Goal: Entertainment & Leisure: Consume media (video, audio)

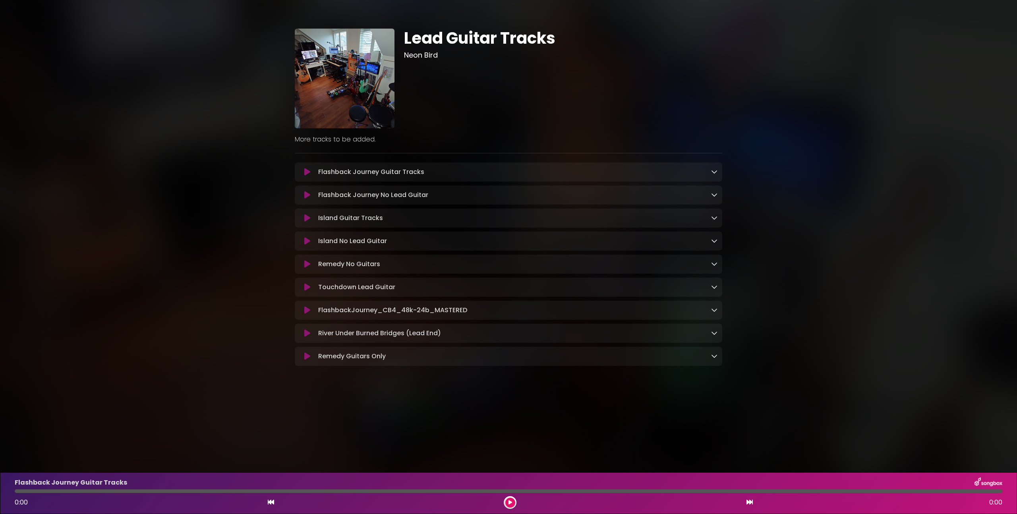
click at [304, 240] on icon at bounding box center [307, 241] width 6 height 8
click at [308, 245] on icon at bounding box center [307, 241] width 6 height 8
click at [306, 241] on icon at bounding box center [307, 241] width 6 height 8
click at [508, 506] on button at bounding box center [510, 503] width 10 height 10
click at [307, 221] on icon at bounding box center [307, 218] width 6 height 8
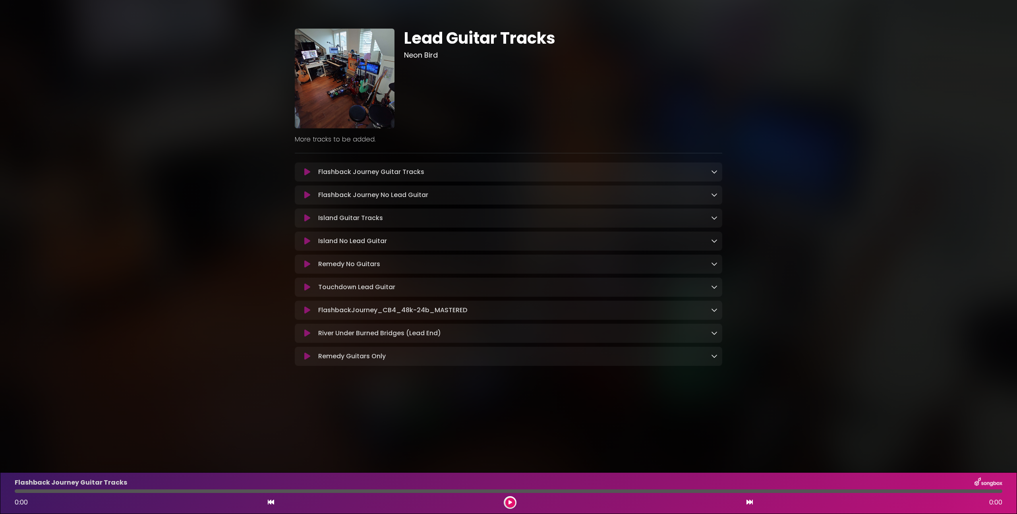
click at [304, 238] on icon at bounding box center [307, 241] width 6 height 8
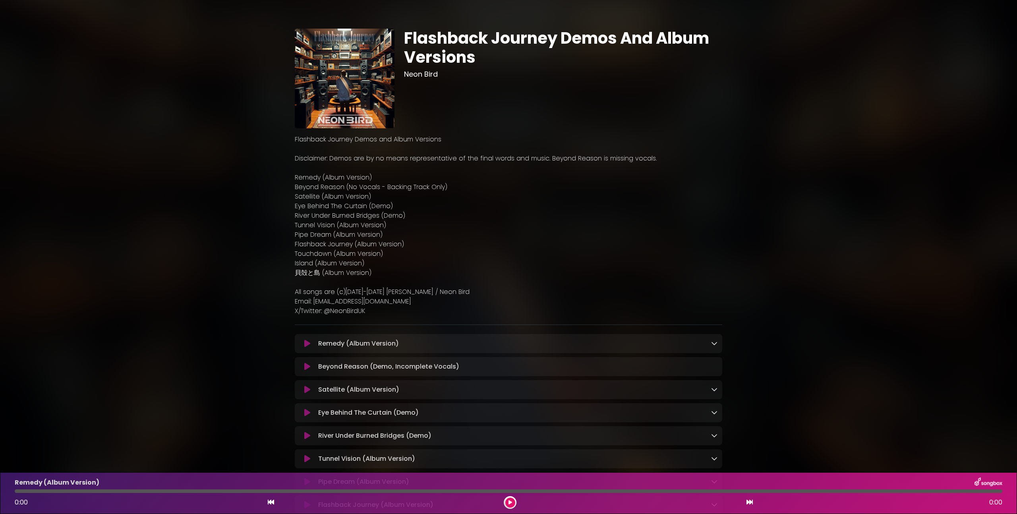
click at [304, 342] on icon at bounding box center [307, 344] width 6 height 8
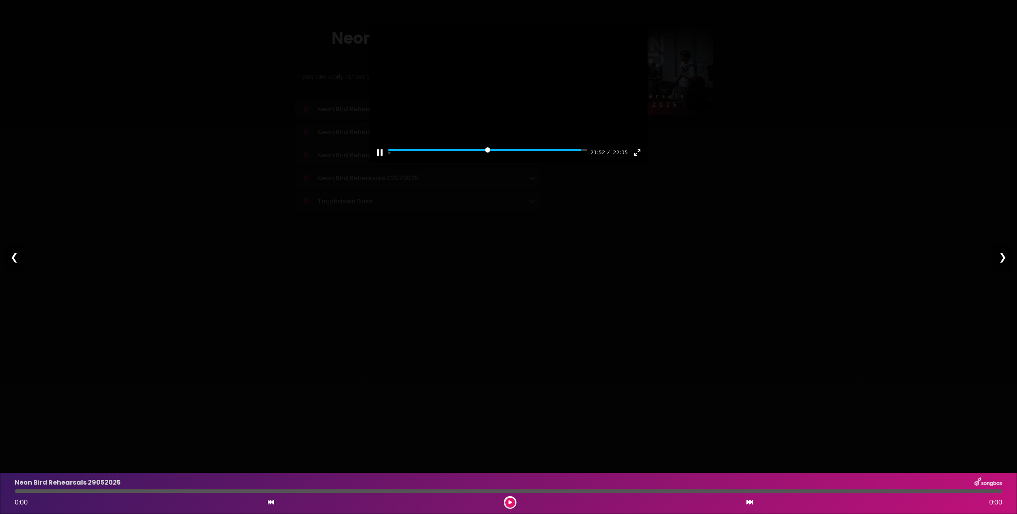
click at [524, 86] on div at bounding box center [509, 93] width 278 height 139
click at [517, 98] on div at bounding box center [509, 93] width 278 height 139
click at [559, 157] on input "Seek" at bounding box center [487, 153] width 199 height 8
click at [535, 157] on input "Seek" at bounding box center [487, 153] width 199 height 8
click at [637, 159] on button "Exit fullscreen Enter fullscreen" at bounding box center [637, 152] width 13 height 13
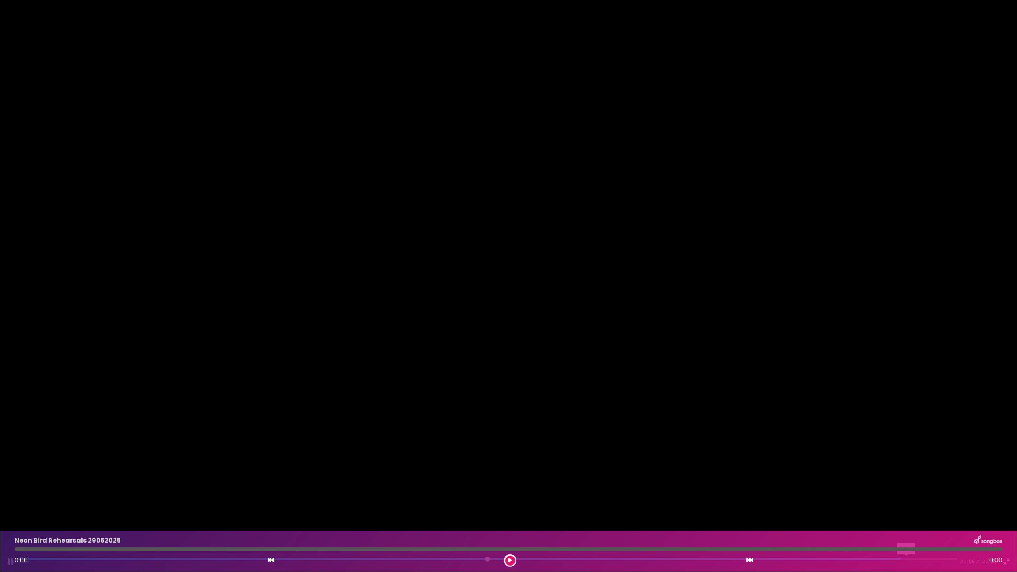
click at [907, 514] on input "Seek" at bounding box center [488, 562] width 938 height 8
click at [902, 514] on input "Seek" at bounding box center [488, 562] width 938 height 8
click at [1007, 514] on button "Exit fullscreen Enter fullscreen" at bounding box center [1007, 562] width 13 height 13
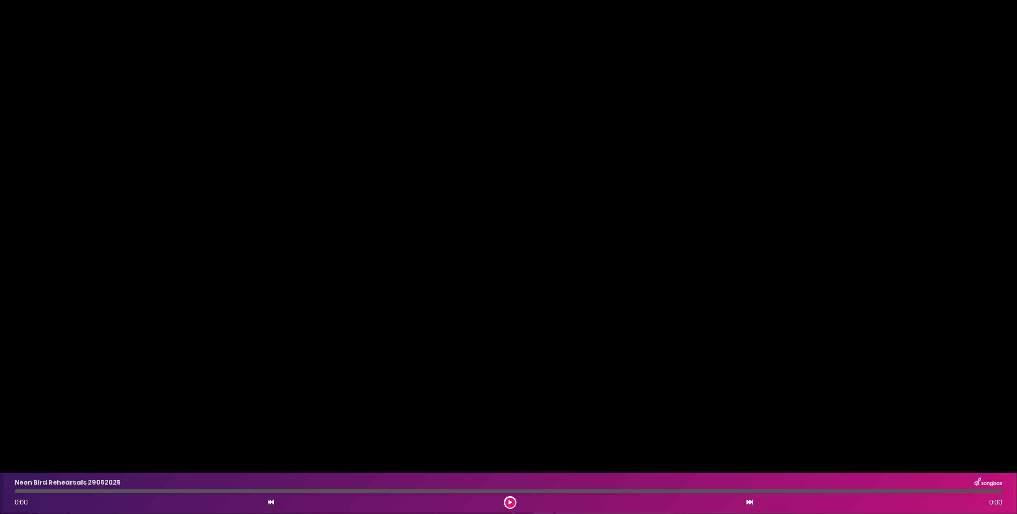
type input "*****"
click at [221, 88] on div "Pause Play % buffered 21:16 22:24 22:35 Exit fullscreen Enter fullscreen Play ❮…" at bounding box center [508, 257] width 1017 height 514
